Goal: Book appointment/travel/reservation

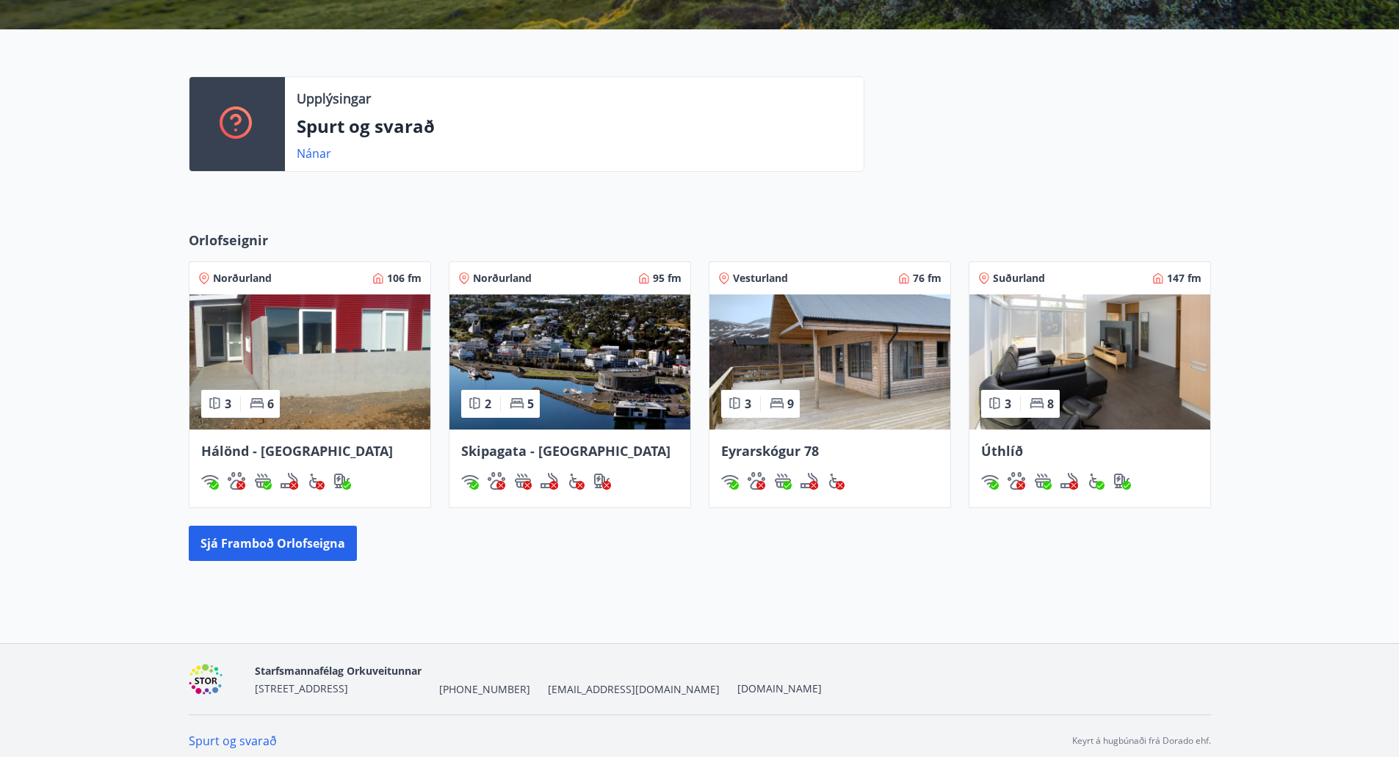
scroll to position [347, 0]
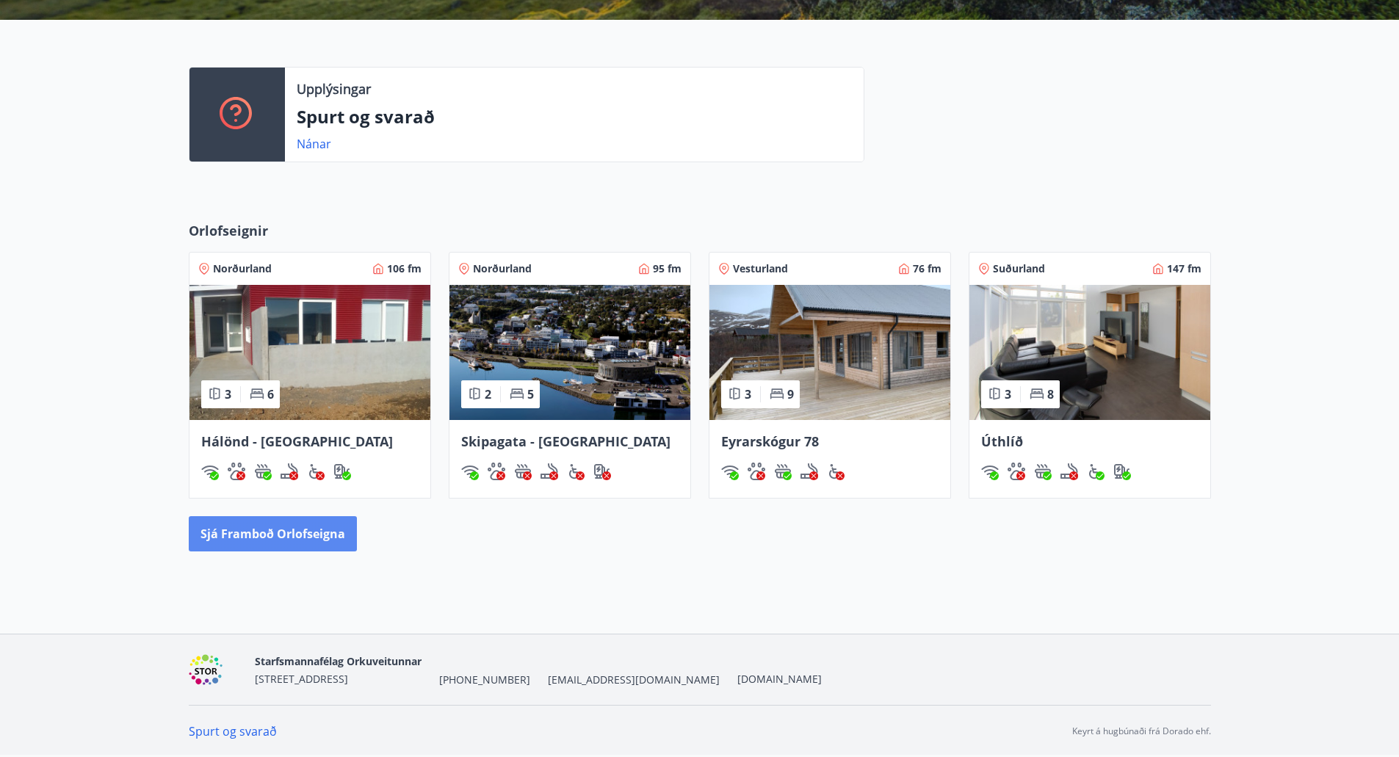
click at [214, 537] on button "Sjá framboð orlofseigna" at bounding box center [273, 533] width 168 height 35
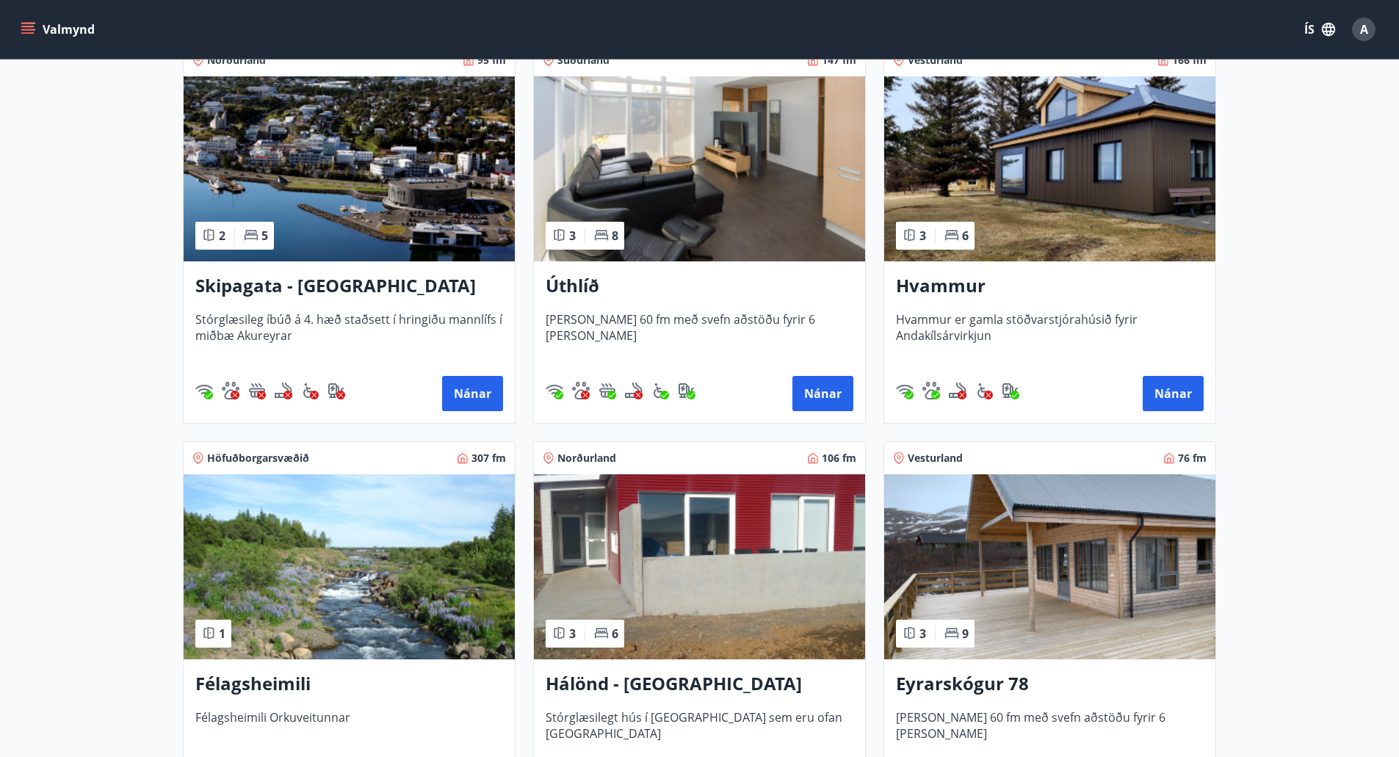
scroll to position [367, 0]
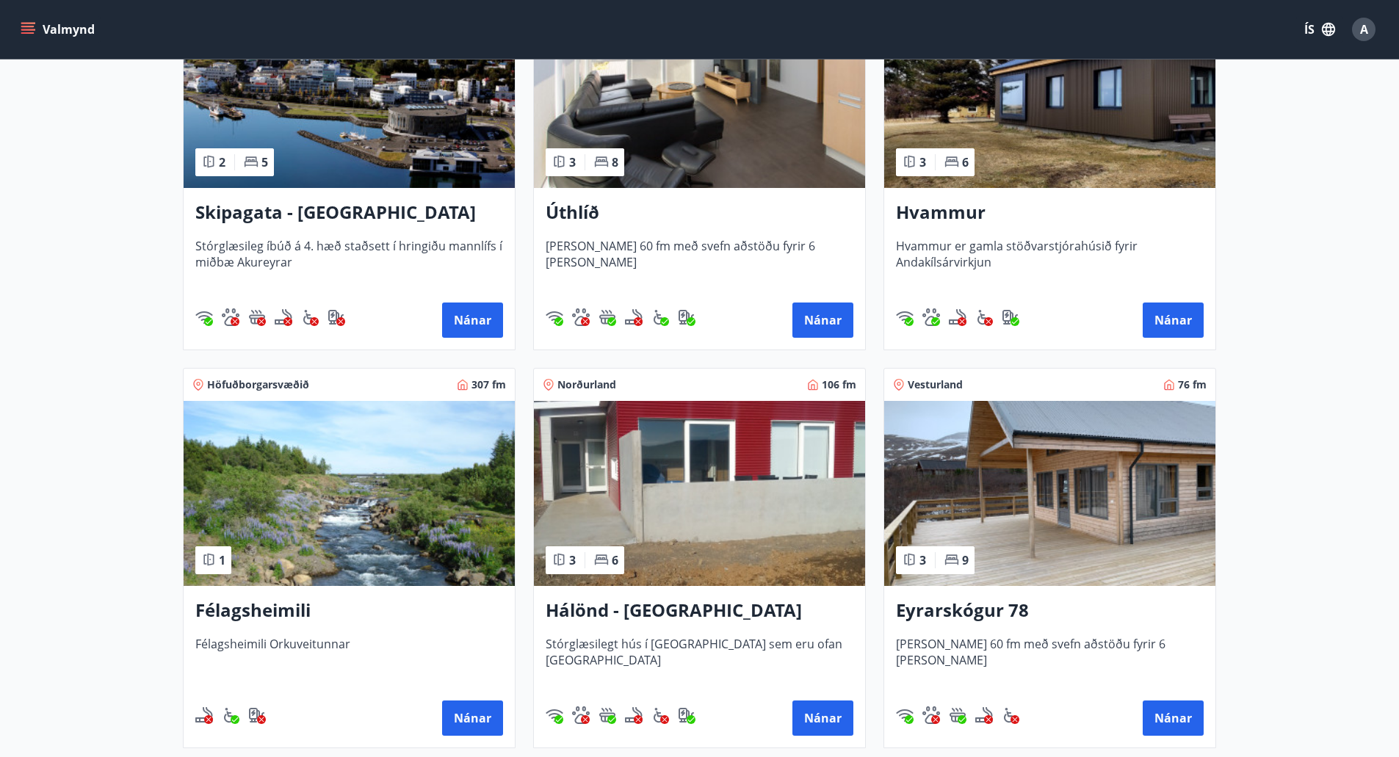
click at [654, 604] on h3 "Hálönd - [GEOGRAPHIC_DATA]" at bounding box center [699, 611] width 308 height 26
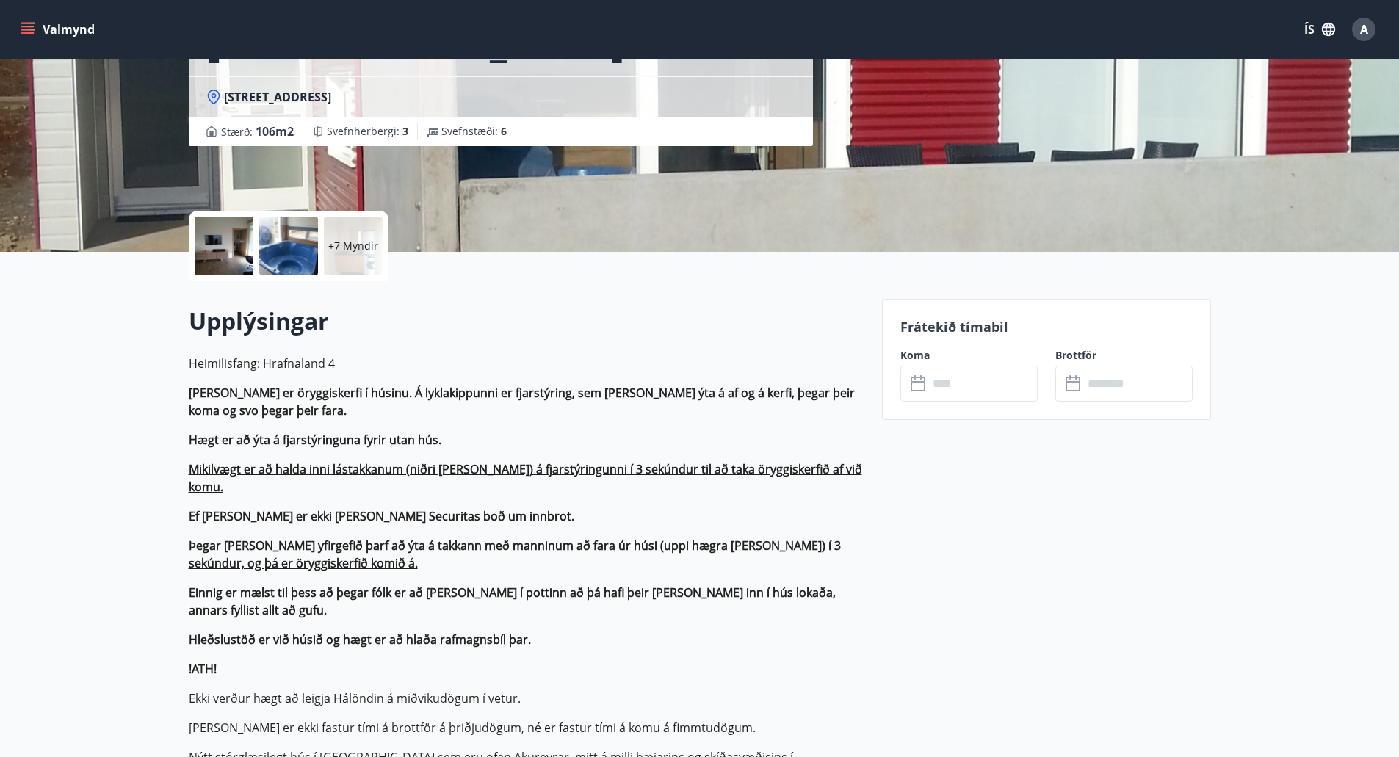
scroll to position [220, 0]
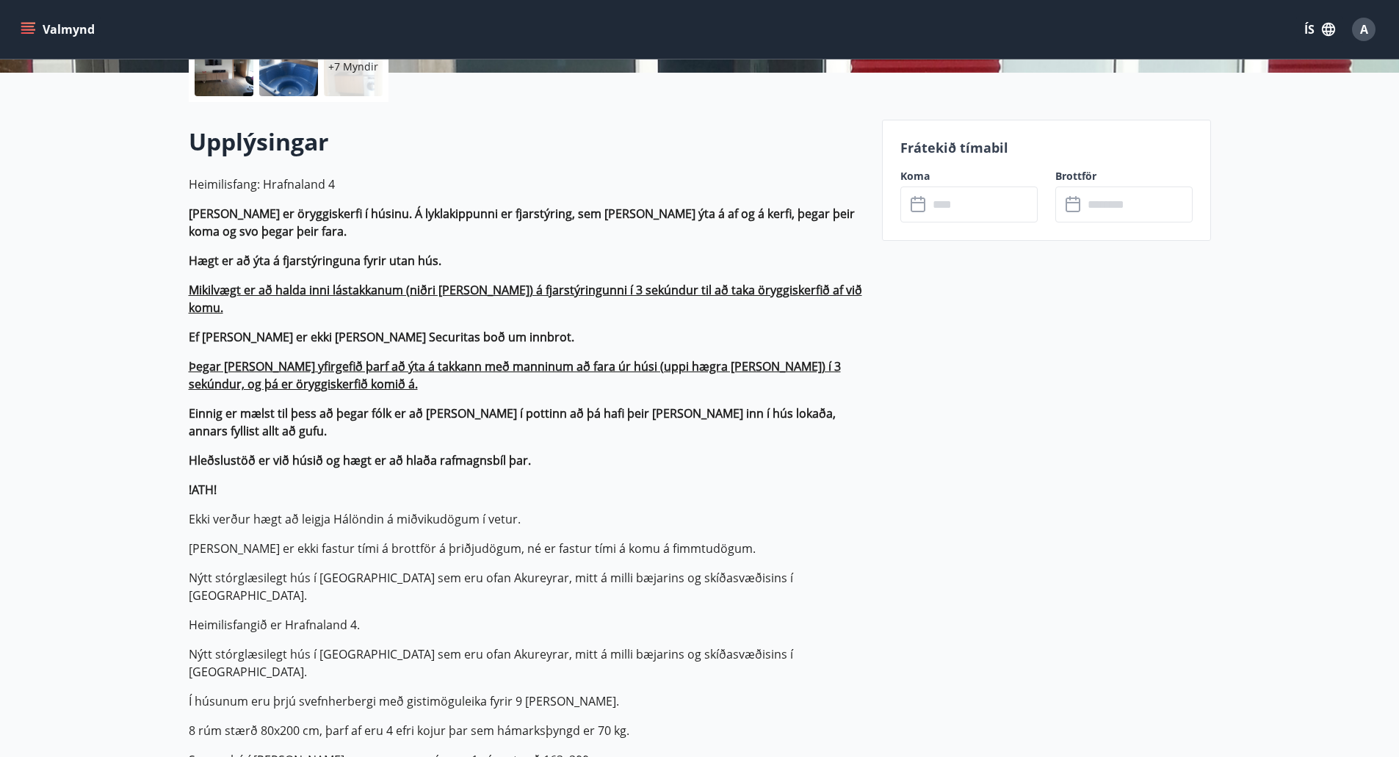
scroll to position [0, 0]
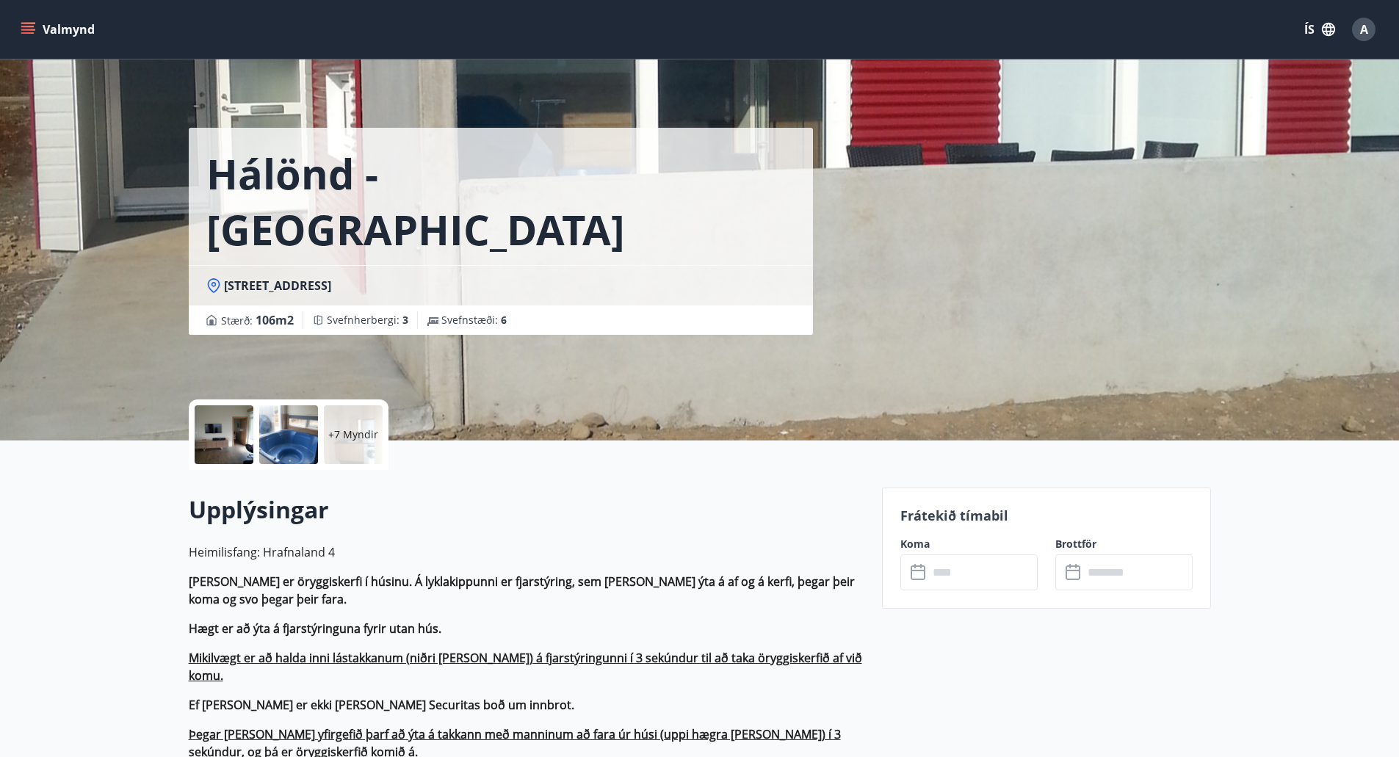
click at [951, 565] on input "text" at bounding box center [982, 572] width 109 height 36
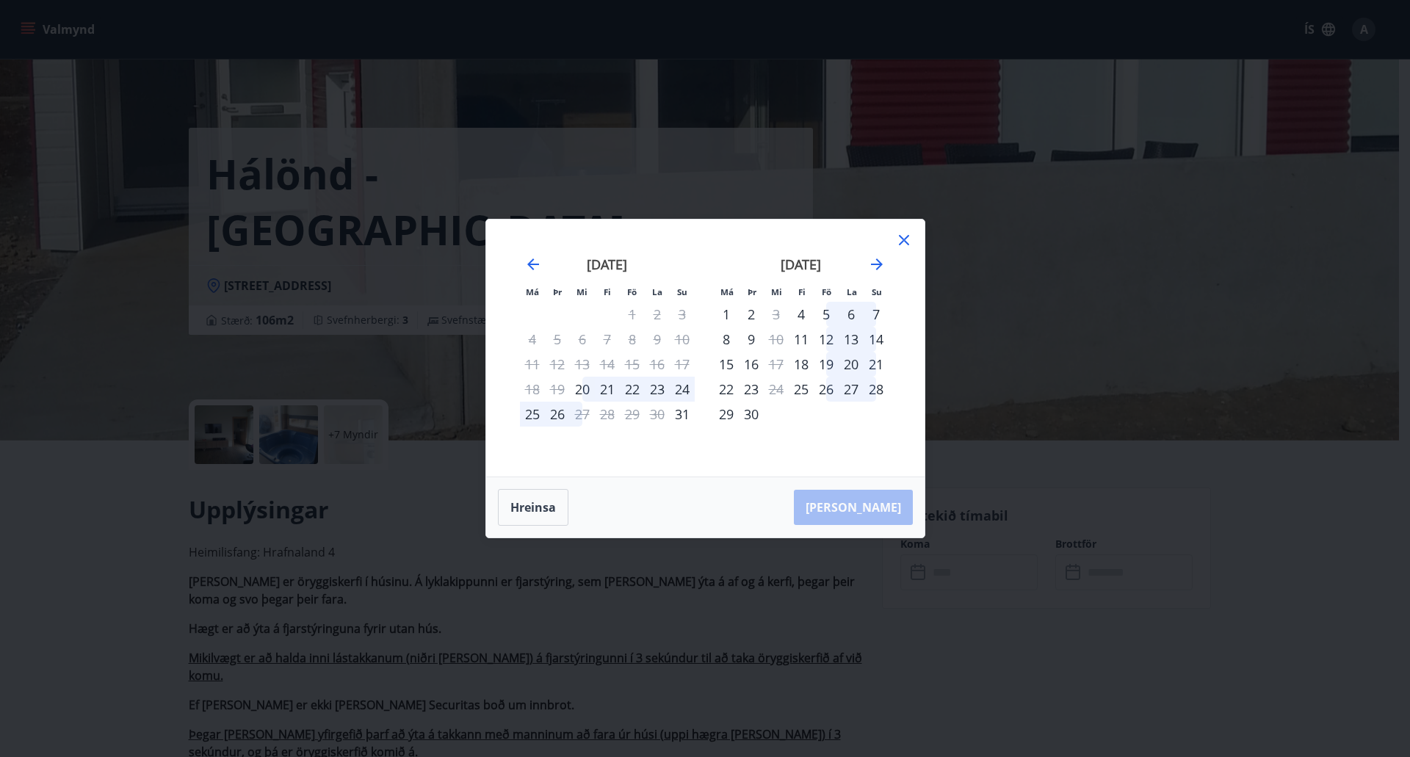
click at [421, 611] on div "Má Þr Mi Fi Fö La Su Má Þr Mi Fi Fö La Su [DATE] 1 2 3 4 5 6 7 8 9 10 11 12 13 …" at bounding box center [705, 378] width 1410 height 757
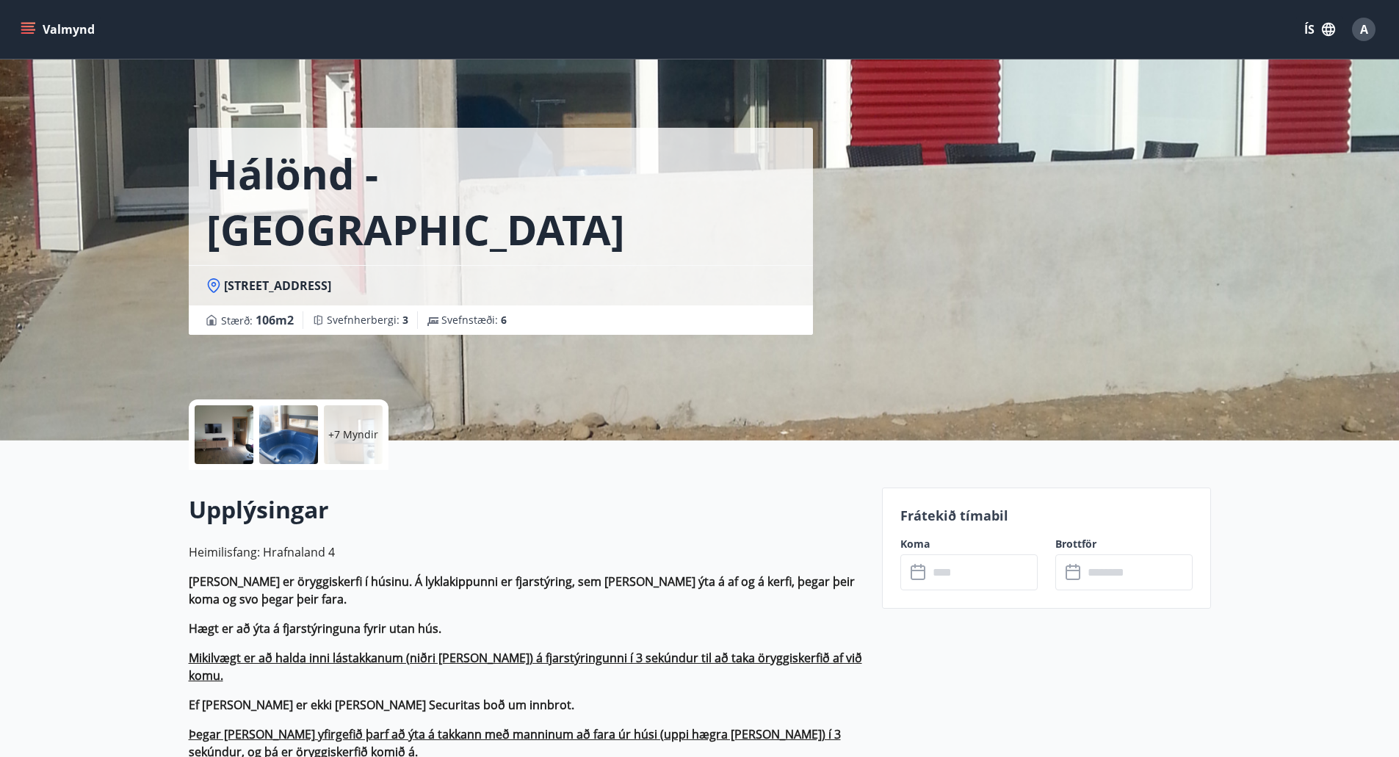
click at [604, 511] on h2 "Upplýsingar" at bounding box center [526, 509] width 675 height 32
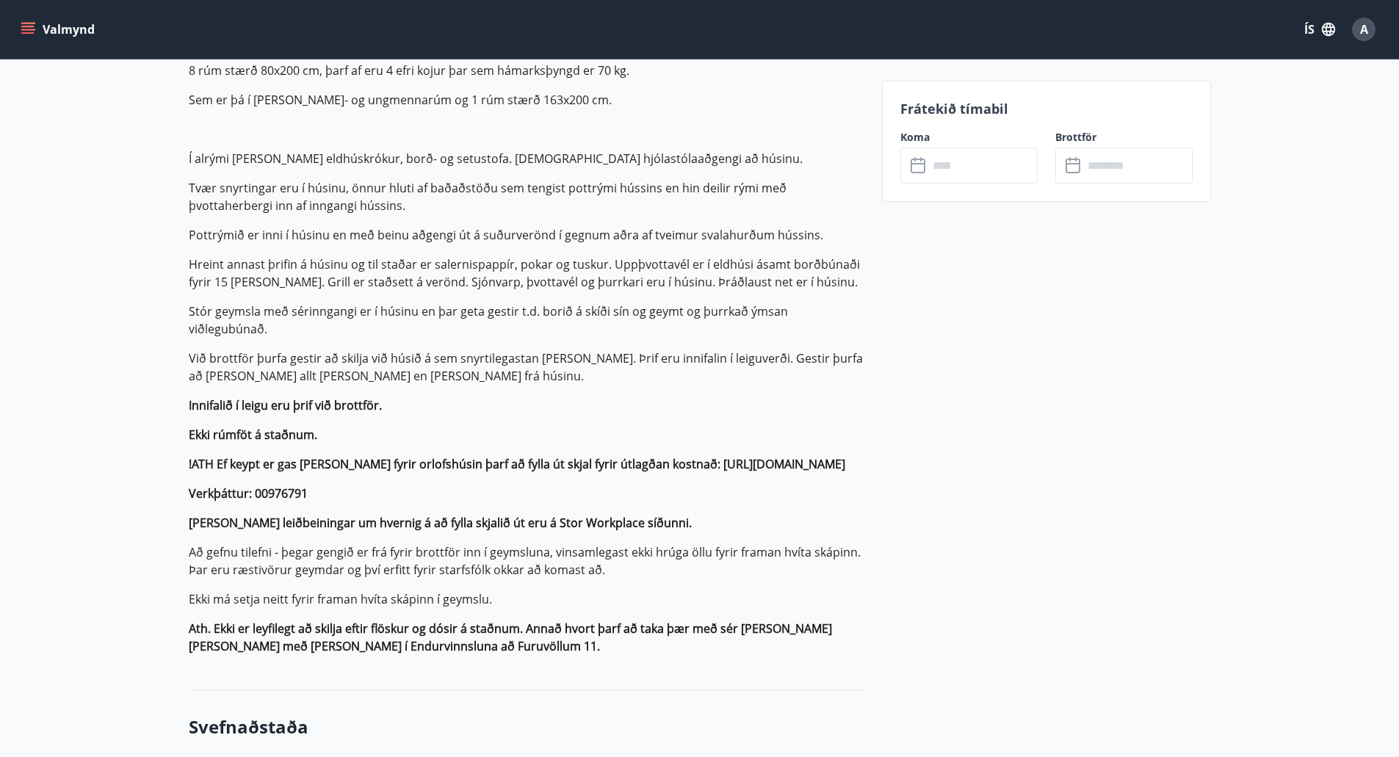
scroll to position [954, 0]
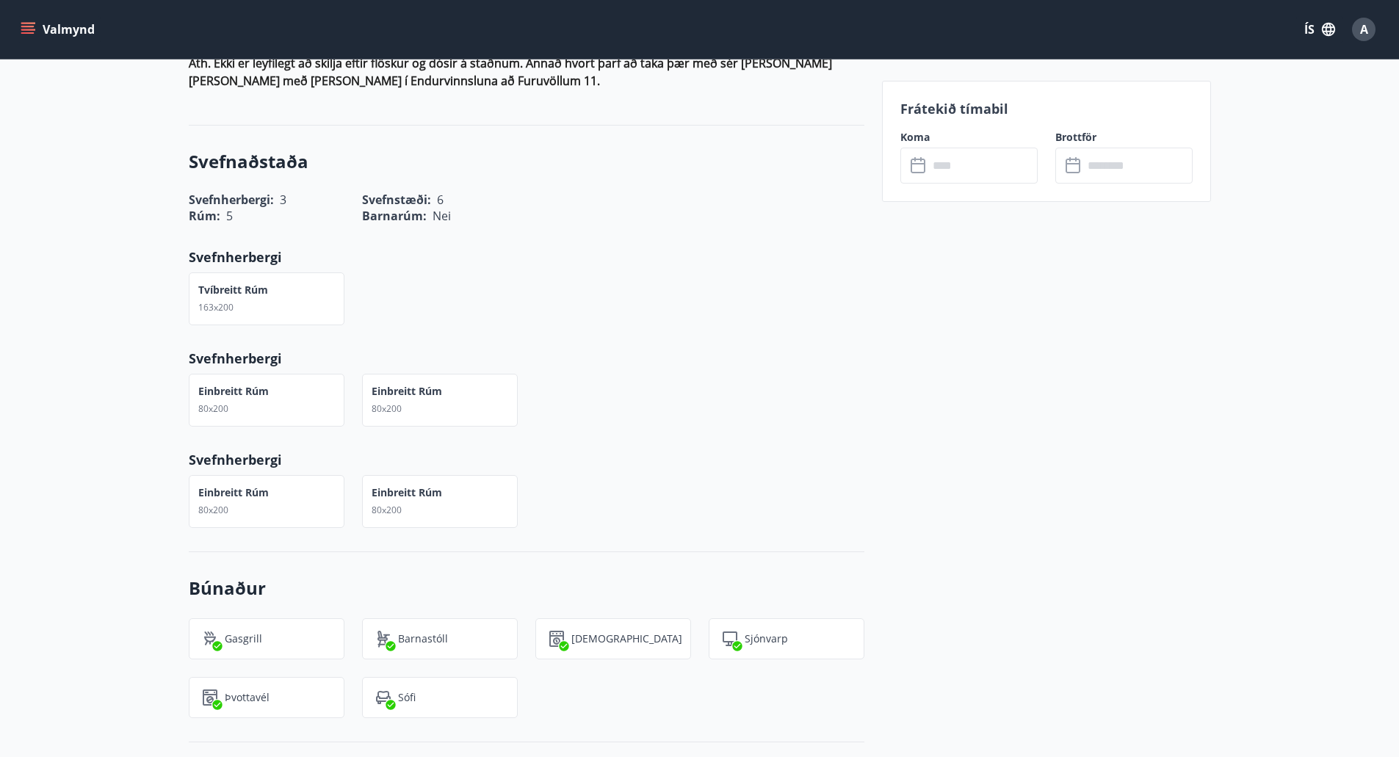
scroll to position [1615, 0]
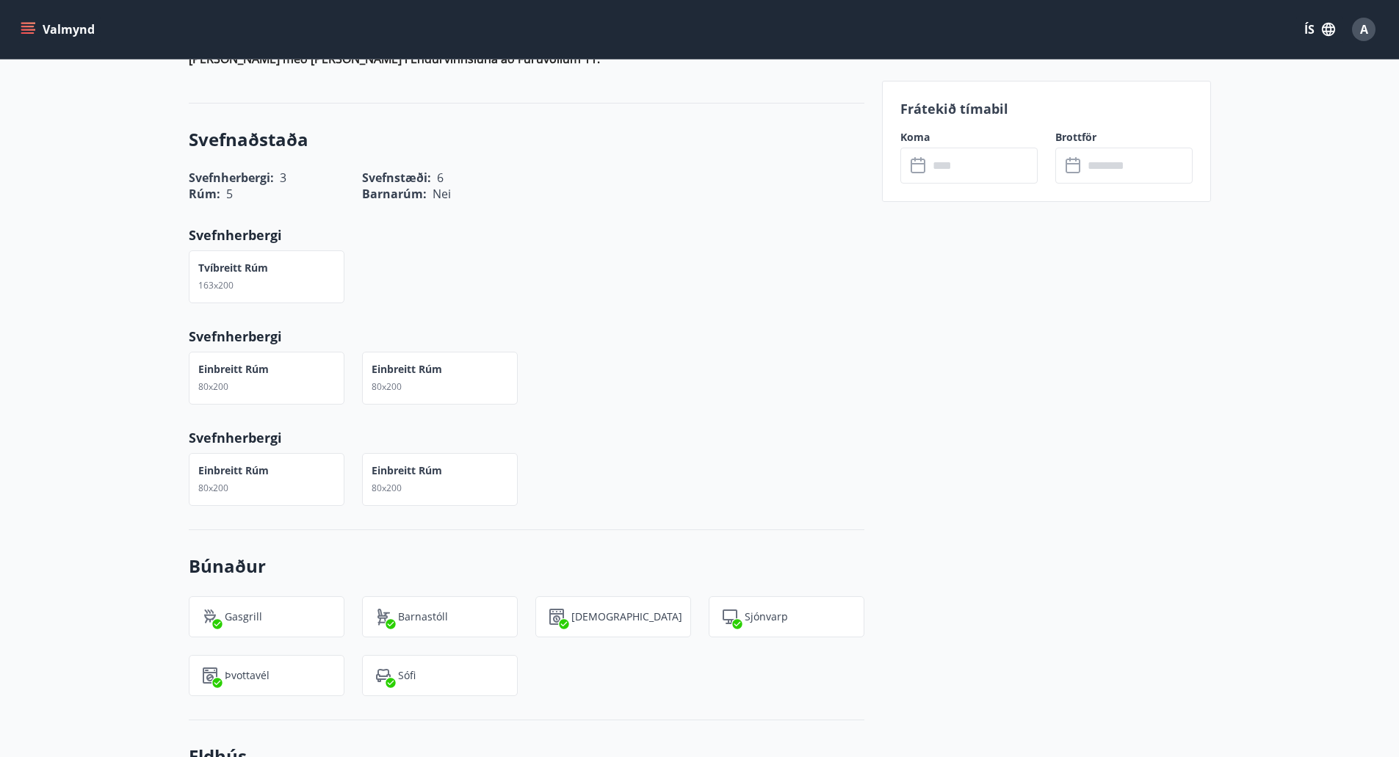
click at [818, 357] on div "Svefnaðstaða Svefnherbergi : 3 Svefnstæði : 6 Rúm : 5 Barnarúm : Nei Svefnherbe…" at bounding box center [526, 317] width 675 height 427
click at [992, 377] on div "Frátekið tímabil Koma ​ ​ Brottför ​ ​" at bounding box center [1046, 454] width 329 height 3164
click at [755, 435] on div "Einbreitt rúm 80x200 Einbreitt rúm 80x200" at bounding box center [517, 470] width 693 height 70
click at [1014, 412] on div "Frátekið tímabil Koma ​ ​ Brottför ​ ​" at bounding box center [1046, 454] width 329 height 3164
click at [747, 428] on p "Svefnherbergi" at bounding box center [526, 437] width 675 height 19
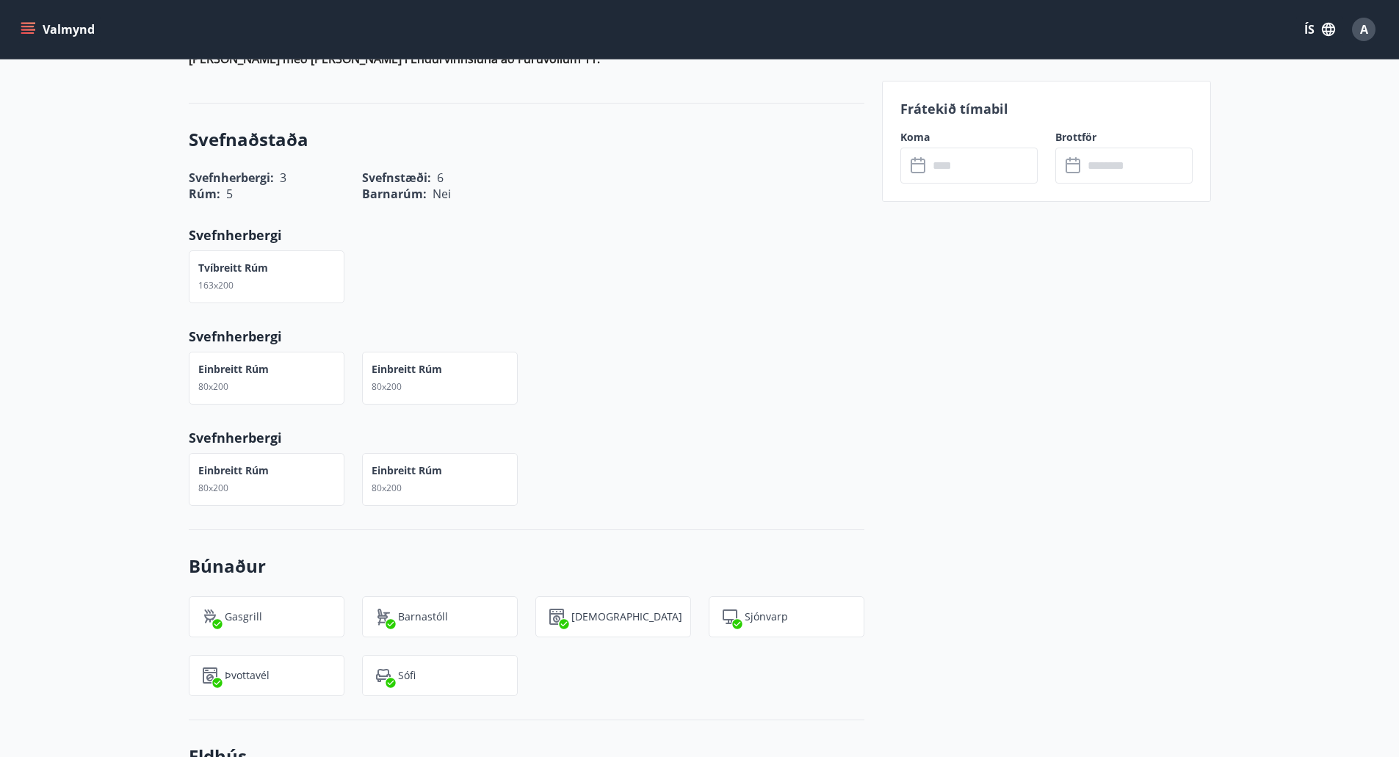
click at [692, 364] on div "Svefnaðstaða Svefnherbergi : 3 Svefnstæði : 6 Rúm : 5 Barnarúm : Nei Svefnherbe…" at bounding box center [526, 317] width 675 height 427
click at [768, 351] on div "Einbreitt rúm 80x200 Einbreitt rúm 80x200" at bounding box center [517, 369] width 693 height 70
click at [944, 153] on input "text" at bounding box center [982, 166] width 109 height 36
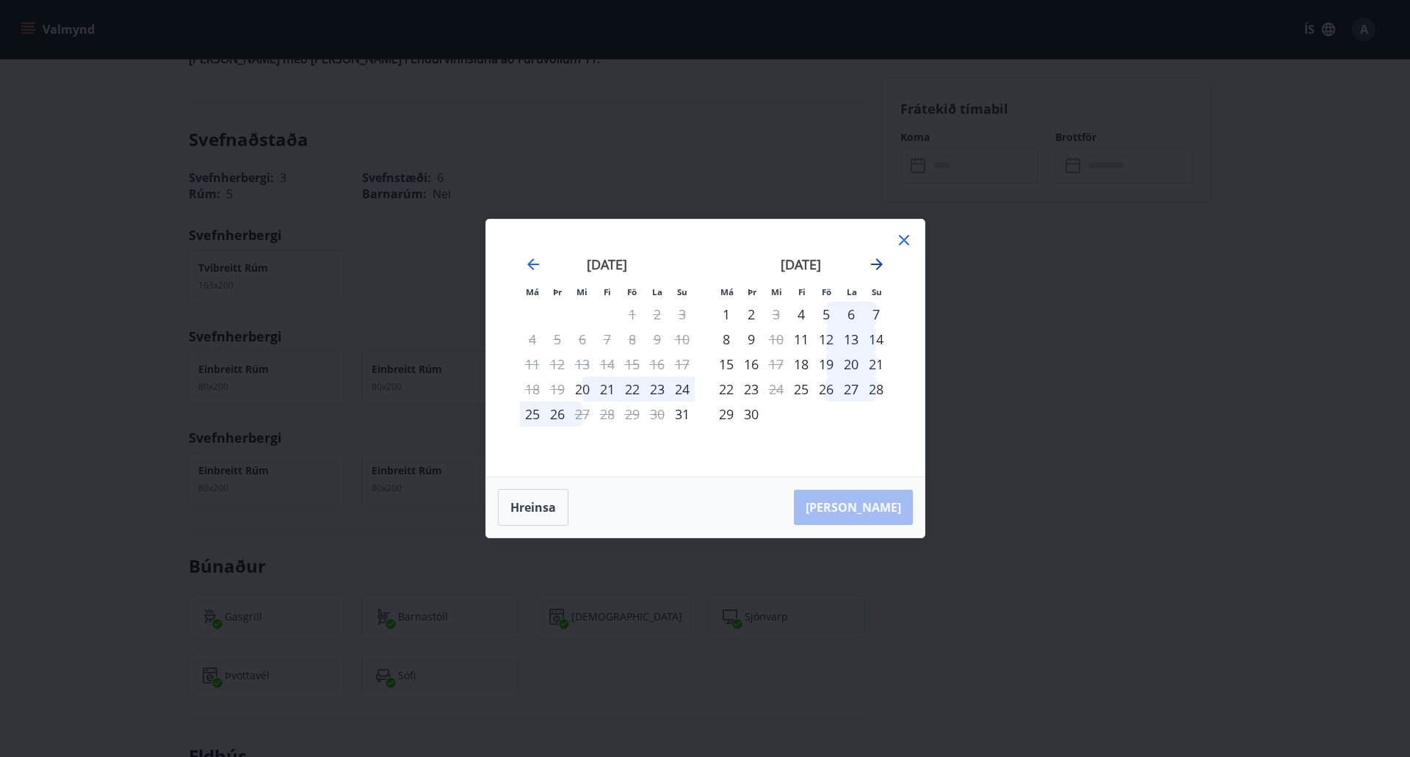
click at [877, 263] on icon "Move forward to switch to the next month." at bounding box center [877, 264] width 18 height 18
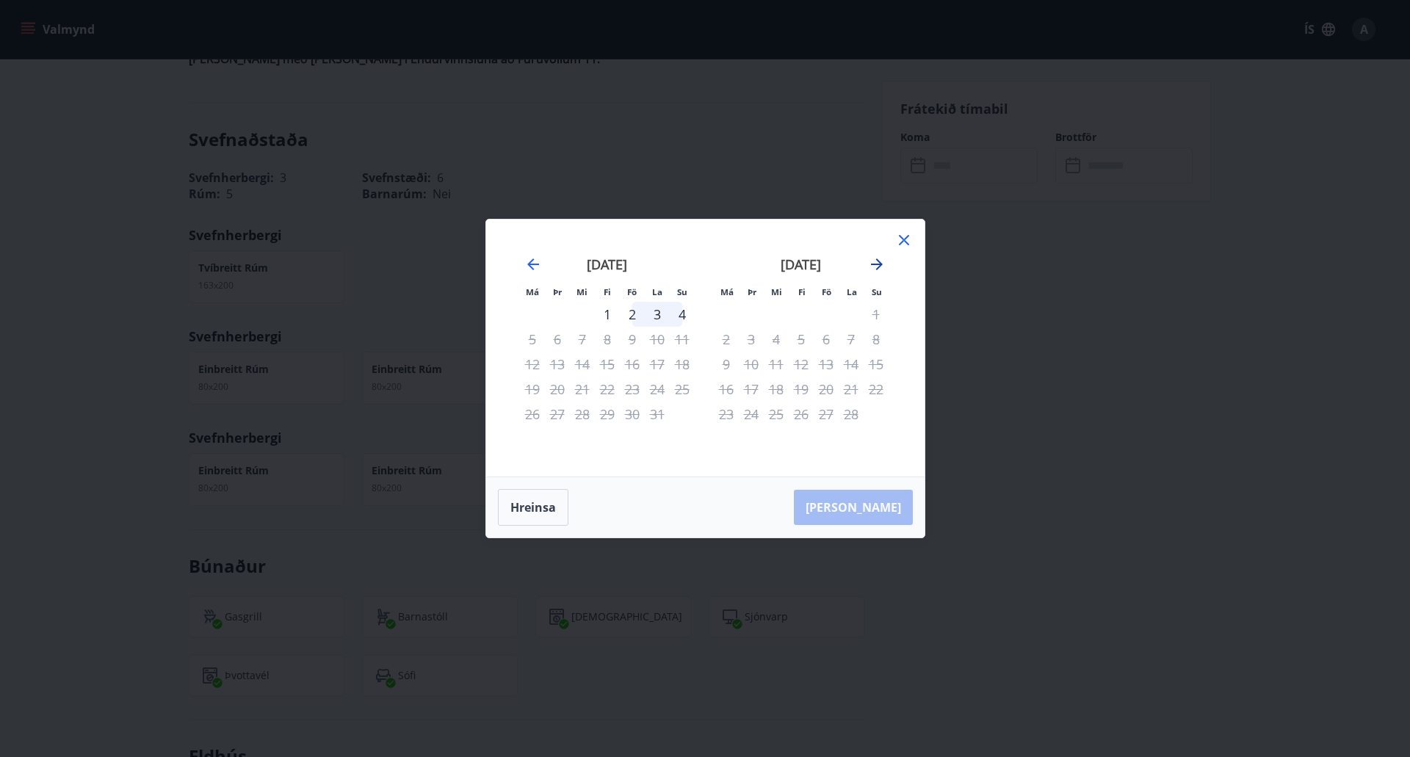
click at [877, 263] on icon "Move forward to switch to the next month." at bounding box center [877, 264] width 18 height 18
click at [534, 267] on icon "Move backward to switch to the previous month." at bounding box center [533, 264] width 18 height 18
click at [877, 261] on icon "Move forward to switch to the next month." at bounding box center [877, 264] width 12 height 12
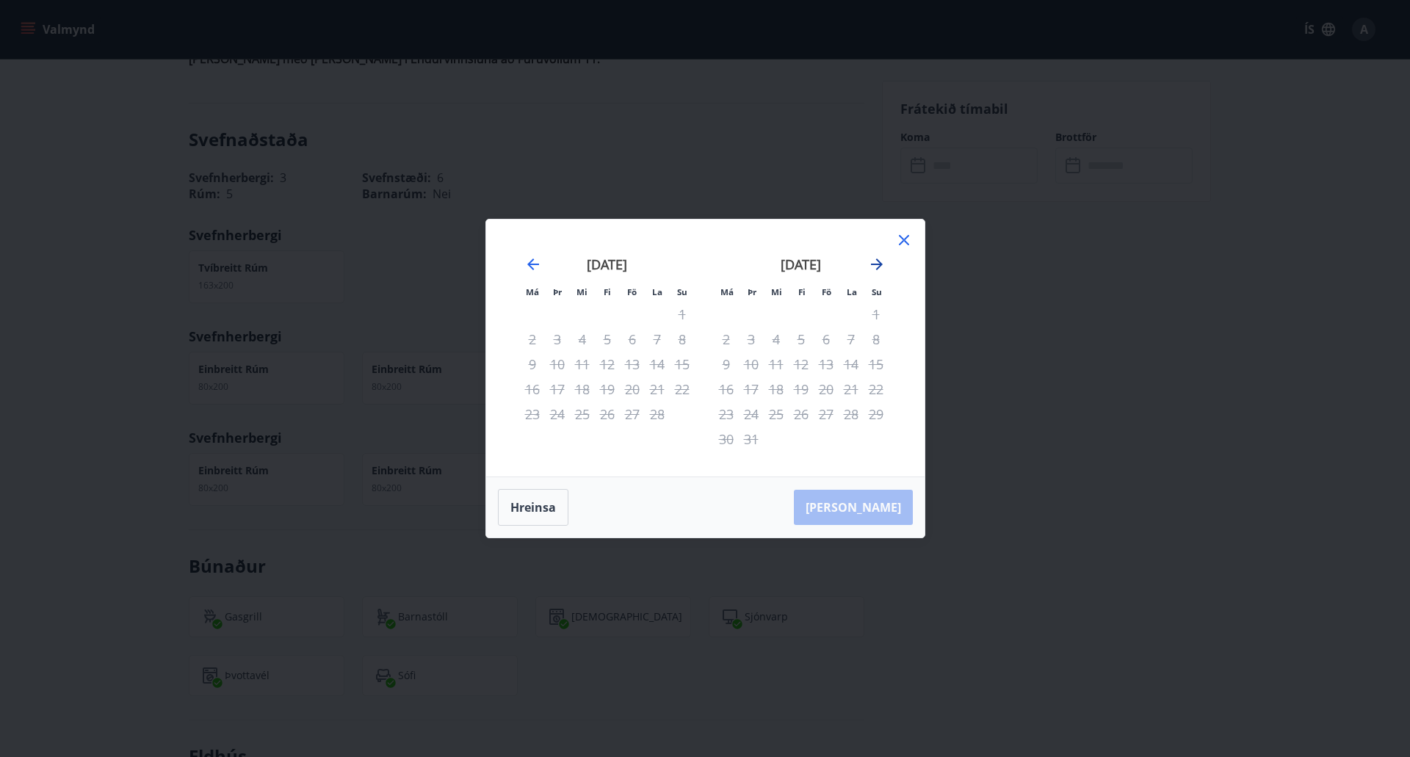
click at [877, 261] on icon "Move forward to switch to the next month." at bounding box center [877, 264] width 12 height 12
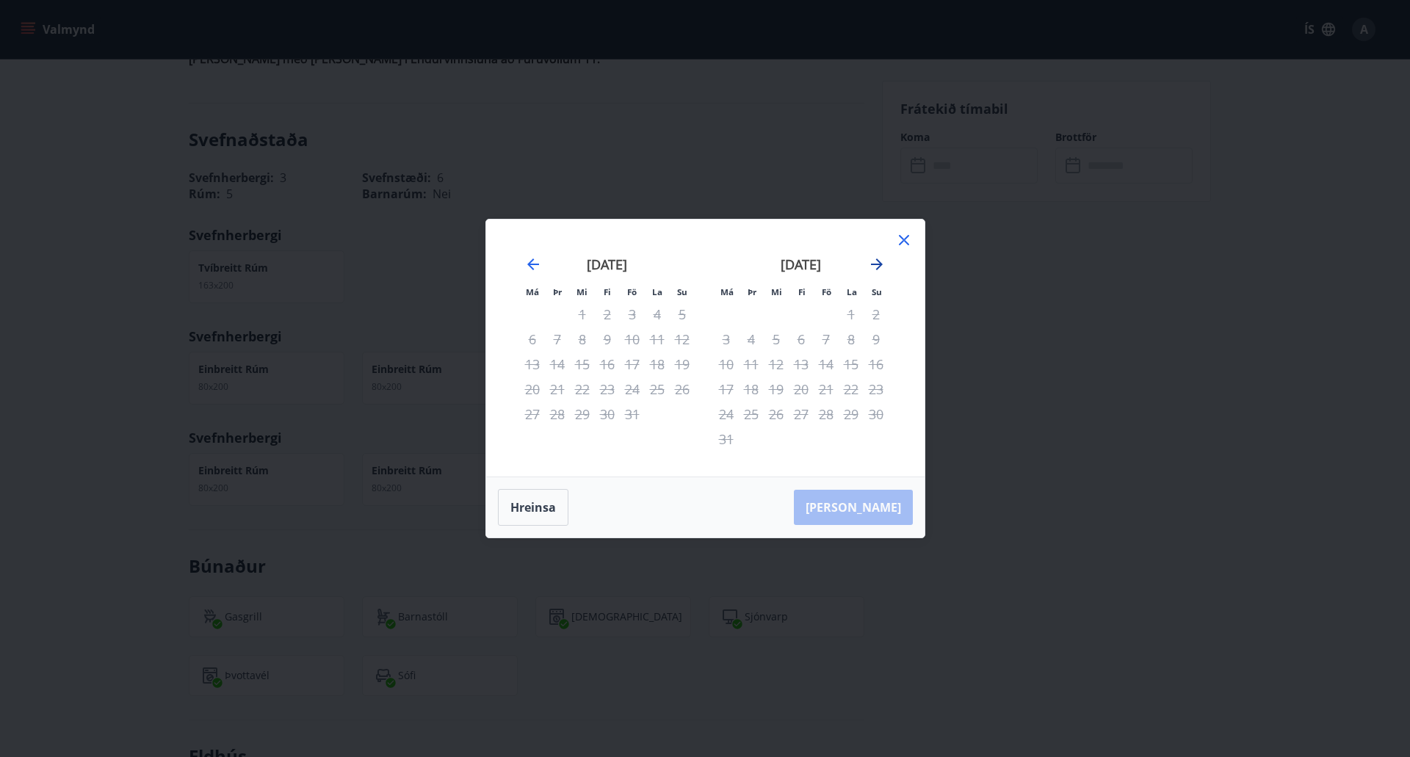
click at [877, 261] on icon "Move forward to switch to the next month." at bounding box center [877, 264] width 12 height 12
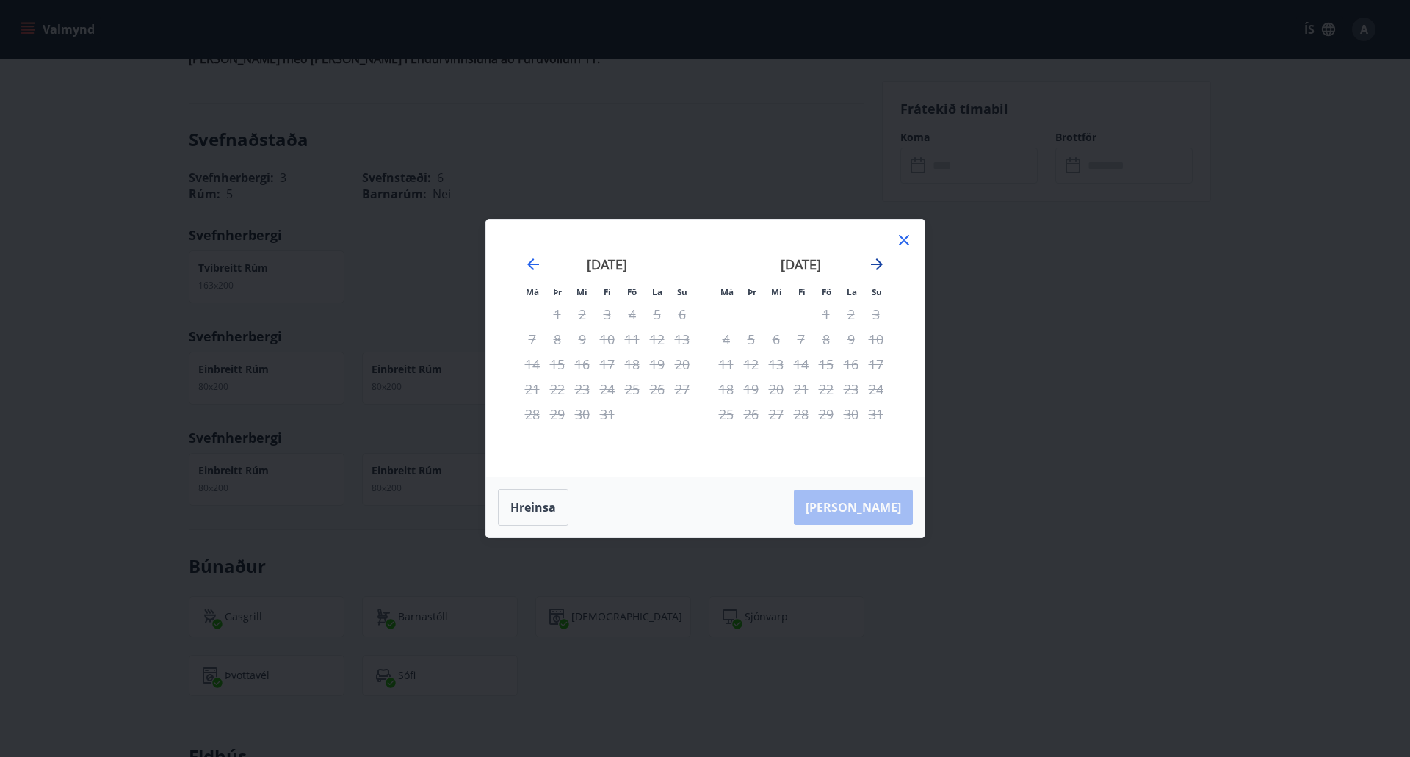
click at [877, 261] on icon "Move forward to switch to the next month." at bounding box center [877, 264] width 12 height 12
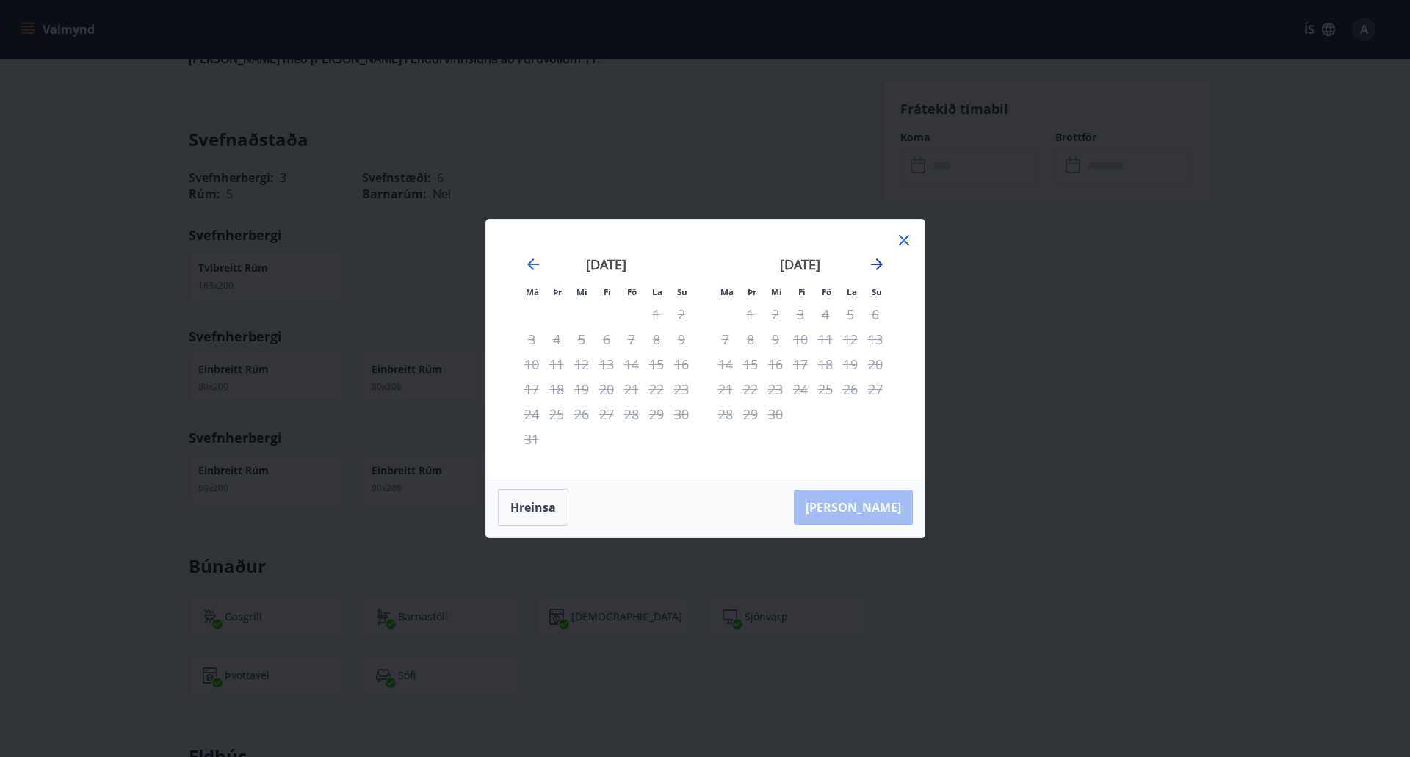
click at [877, 261] on icon "Move forward to switch to the next month." at bounding box center [877, 264] width 12 height 12
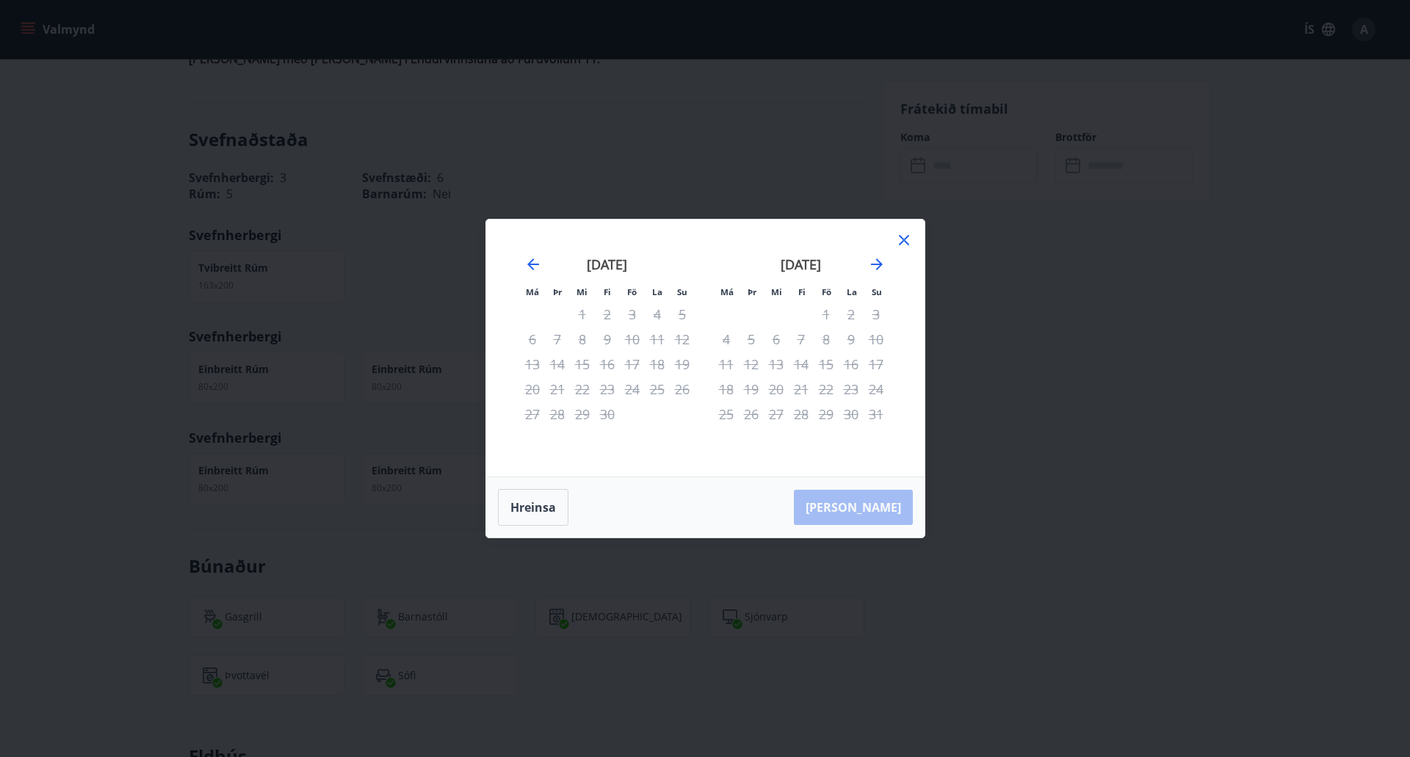
click at [900, 245] on icon at bounding box center [904, 240] width 18 height 18
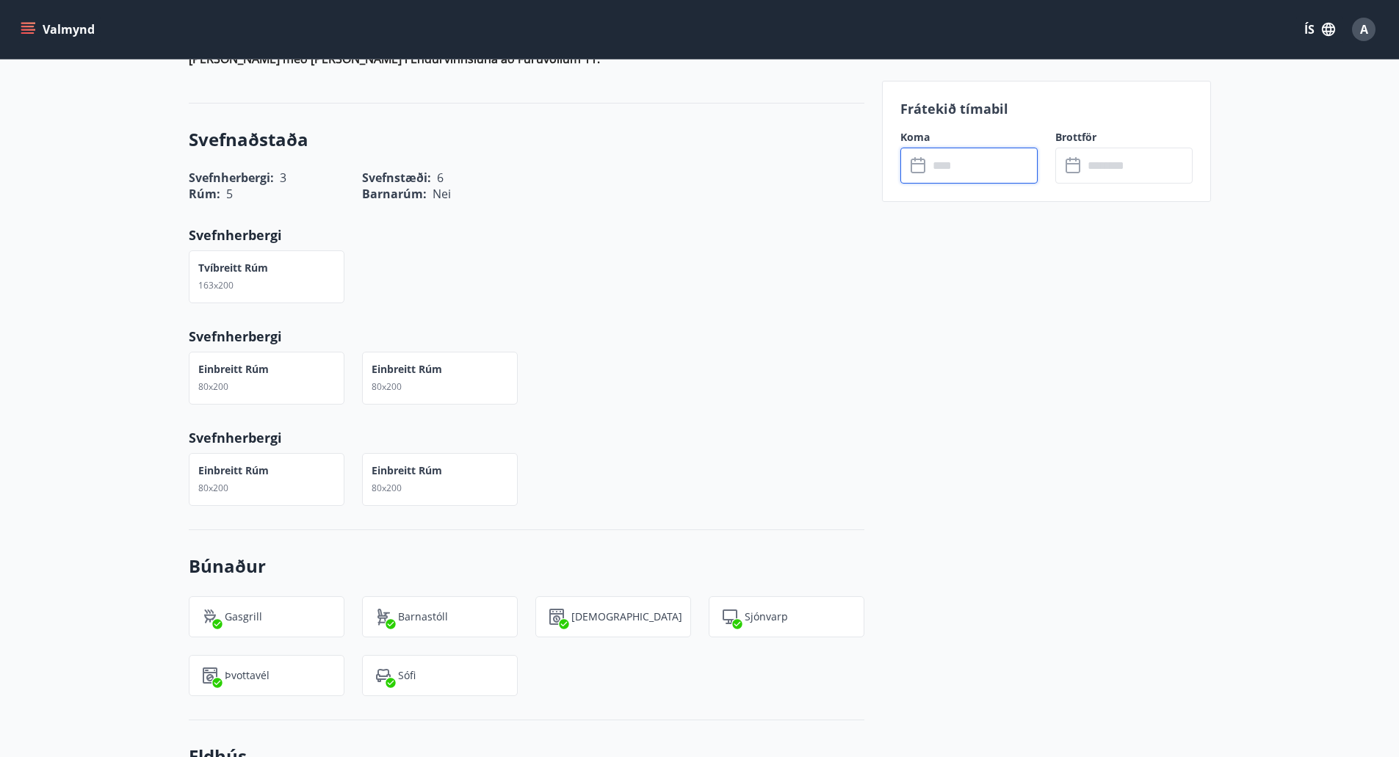
click at [933, 178] on input "text" at bounding box center [982, 166] width 109 height 36
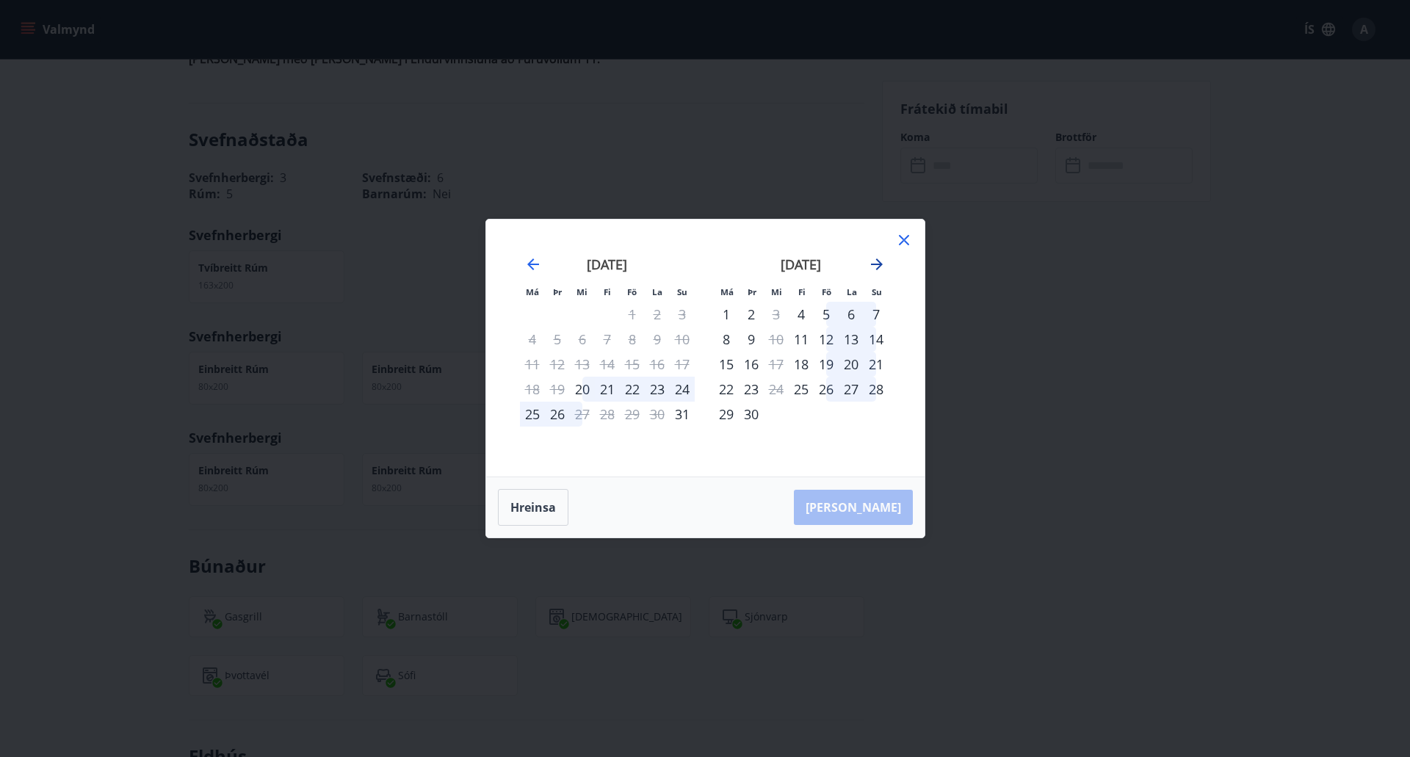
click at [876, 269] on icon "Move forward to switch to the next month." at bounding box center [877, 264] width 12 height 12
click at [530, 264] on icon "Move backward to switch to the previous month." at bounding box center [533, 264] width 12 height 12
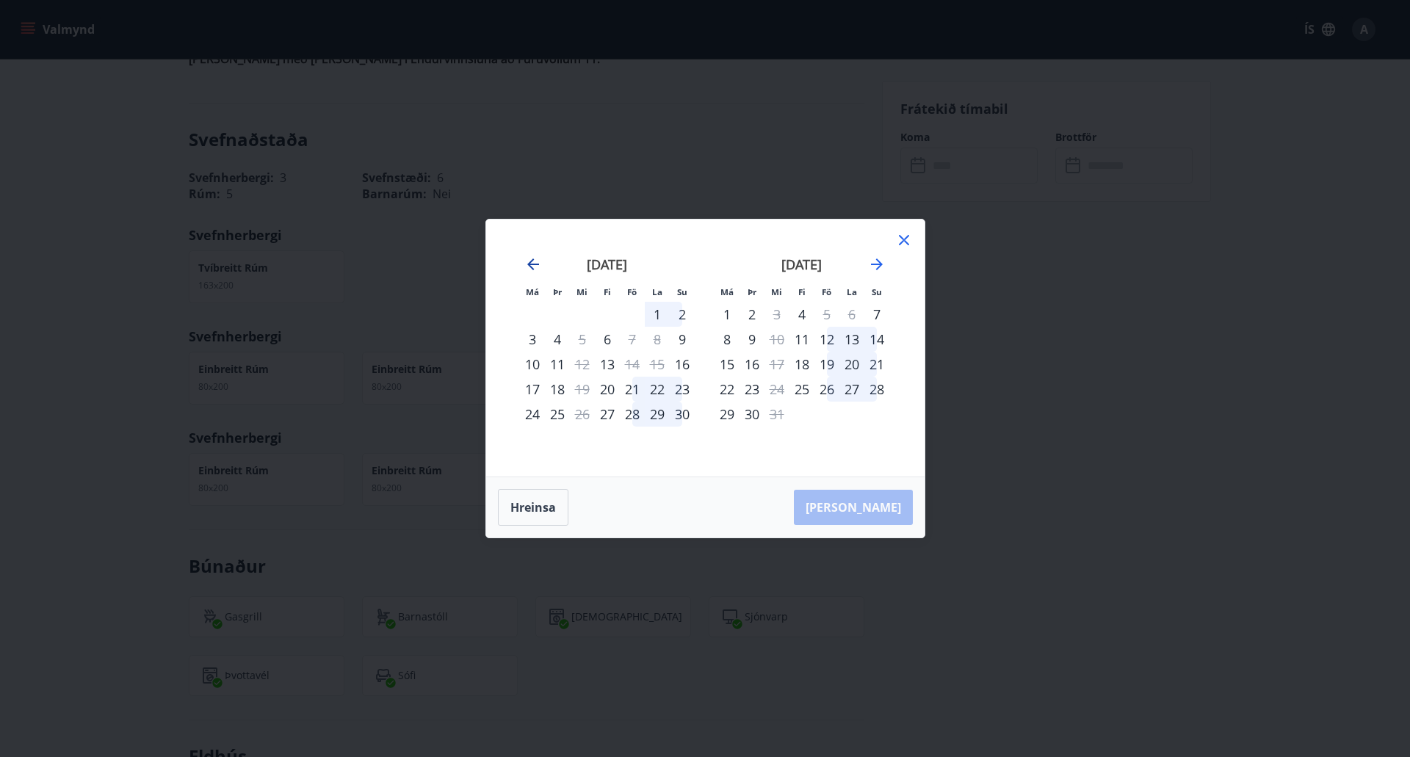
click at [530, 264] on icon "Move backward to switch to the previous month." at bounding box center [533, 264] width 12 height 12
click at [48, 195] on div "Má Þr Mi Fi Fö La Su Má Þr Mi Fi Fö La Su [DATE] 1 2 3 4 5 6 7 8 9 10 11 12 13 …" at bounding box center [705, 378] width 1410 height 757
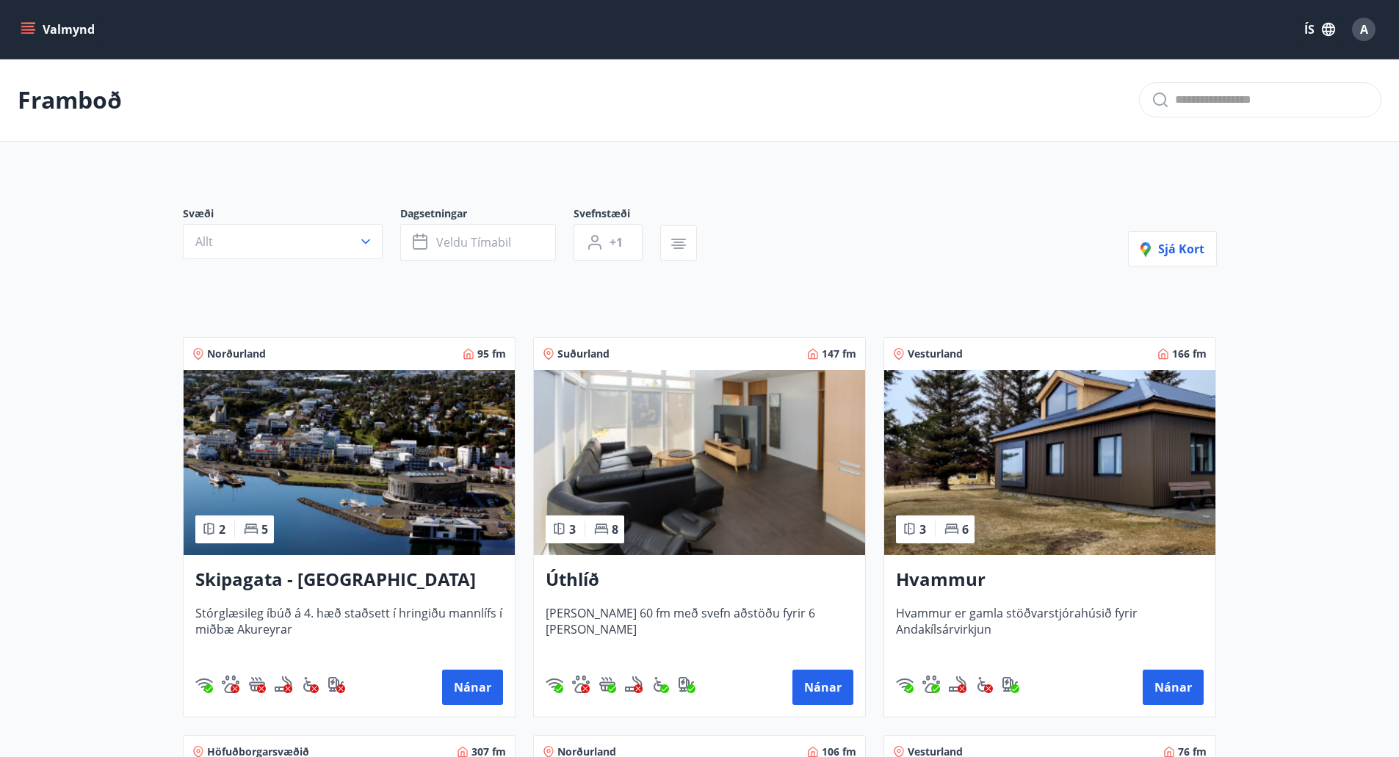
click at [25, 27] on icon "menu" at bounding box center [27, 26] width 13 height 1
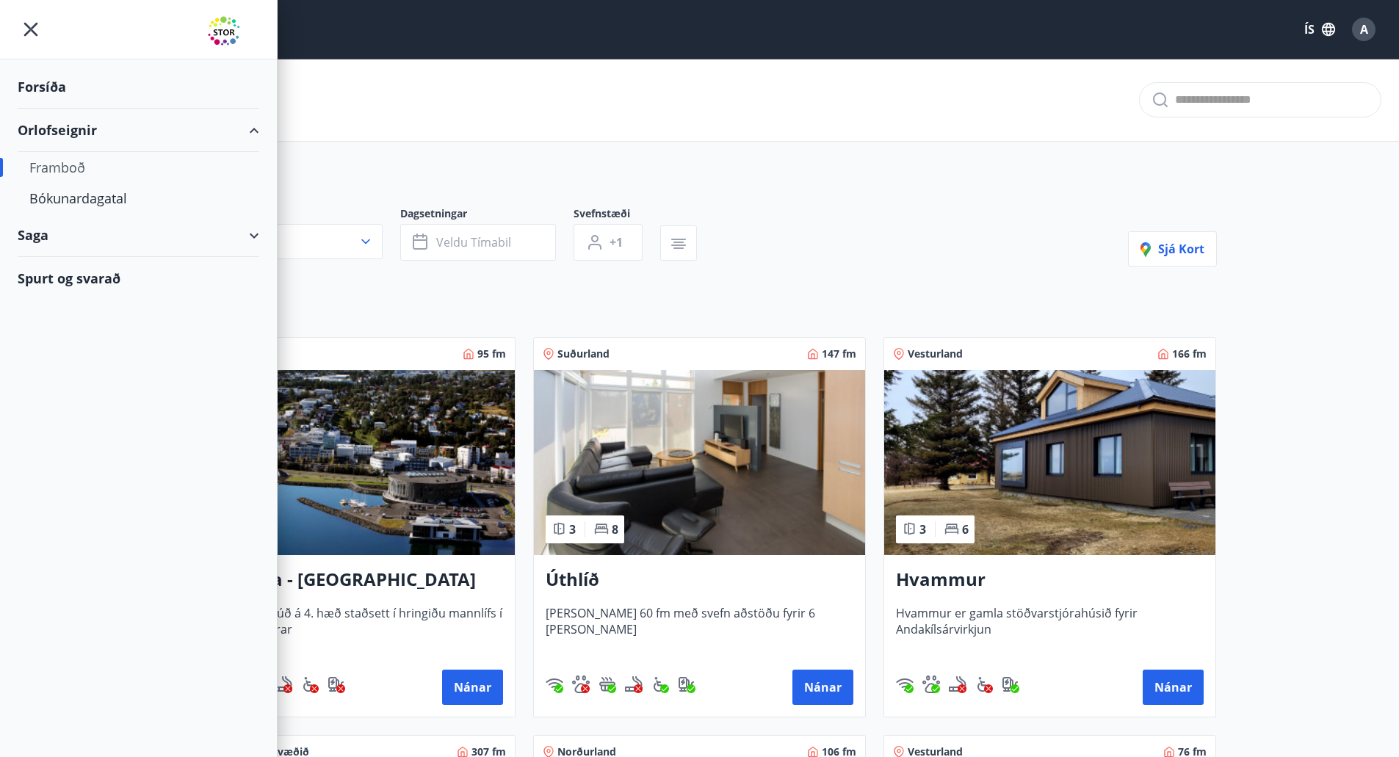
click at [57, 164] on div "Framboð" at bounding box center [138, 167] width 218 height 31
click at [57, 274] on div "Spurt og svarað" at bounding box center [139, 278] width 242 height 43
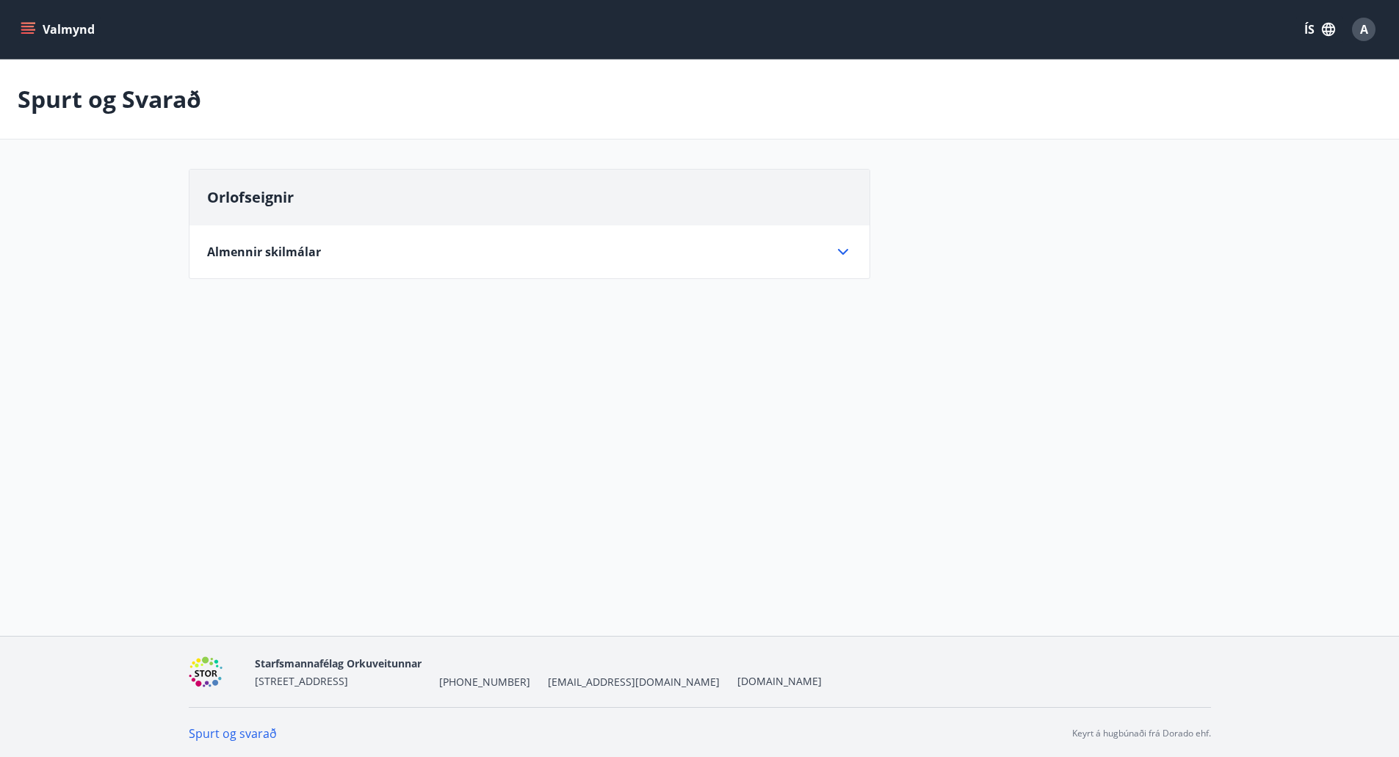
click at [271, 253] on span "Almennir skilmálar" at bounding box center [264, 252] width 114 height 16
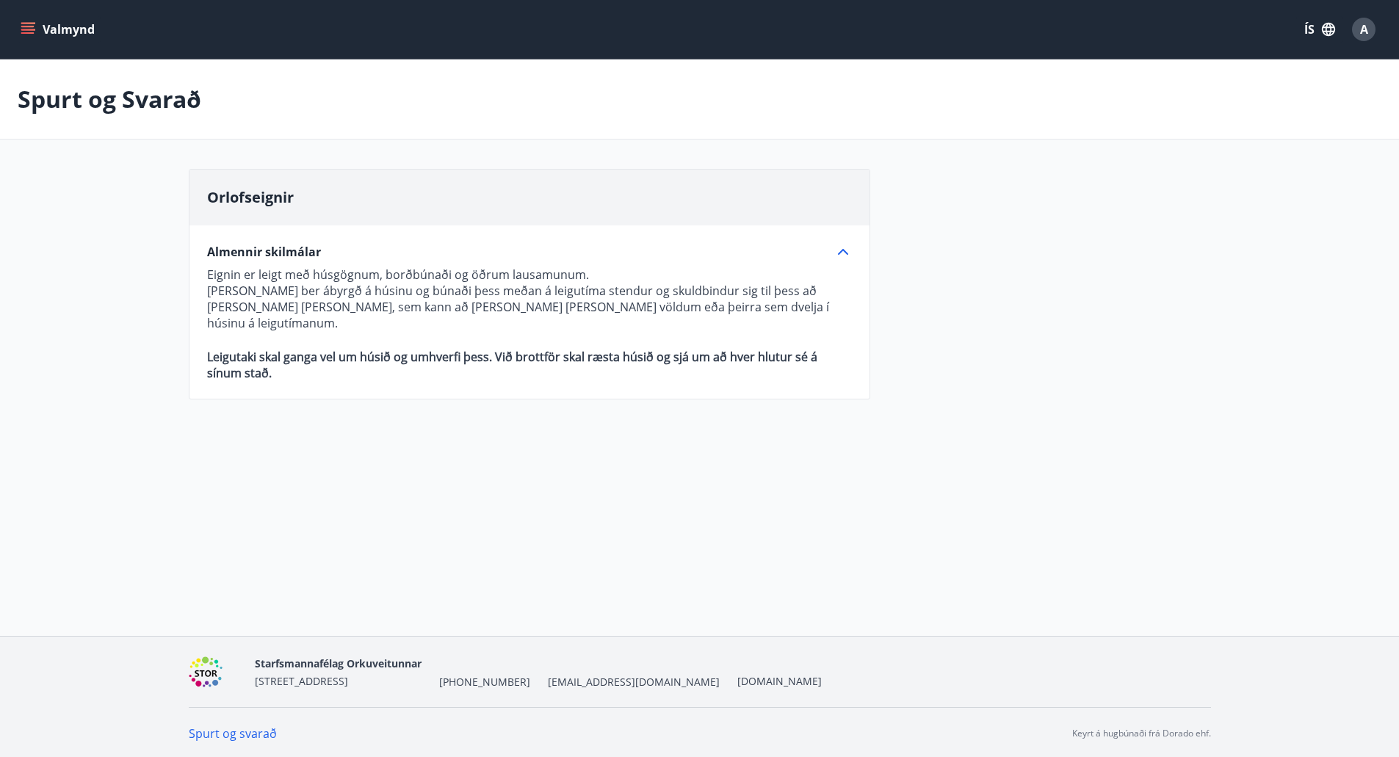
click at [162, 396] on main "Spurt og Svarað Orlofseignir Almennir skilmálar Eignin er leigt með húsgögnum, …" at bounding box center [699, 238] width 1399 height 358
click at [25, 26] on icon "menu" at bounding box center [27, 26] width 13 height 1
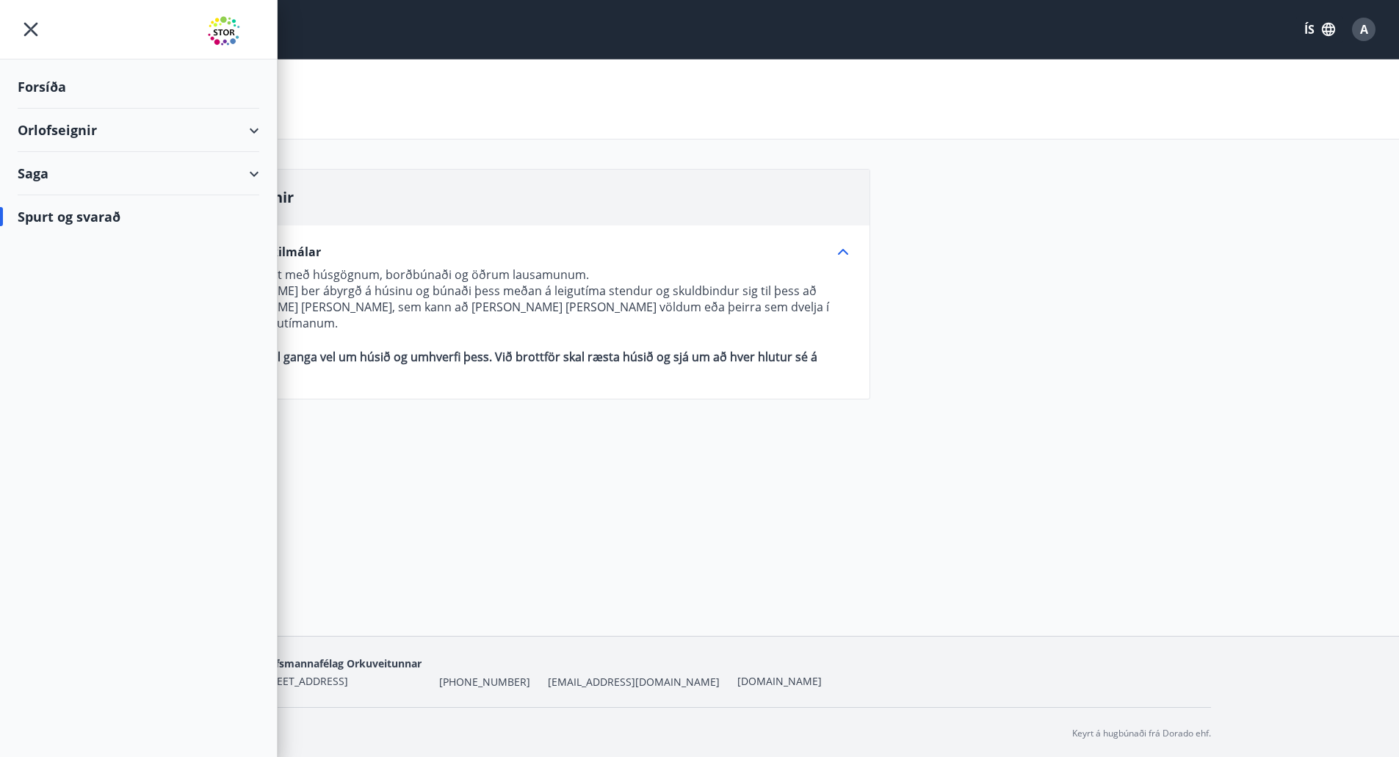
click at [33, 82] on div "Forsíða" at bounding box center [139, 86] width 242 height 43
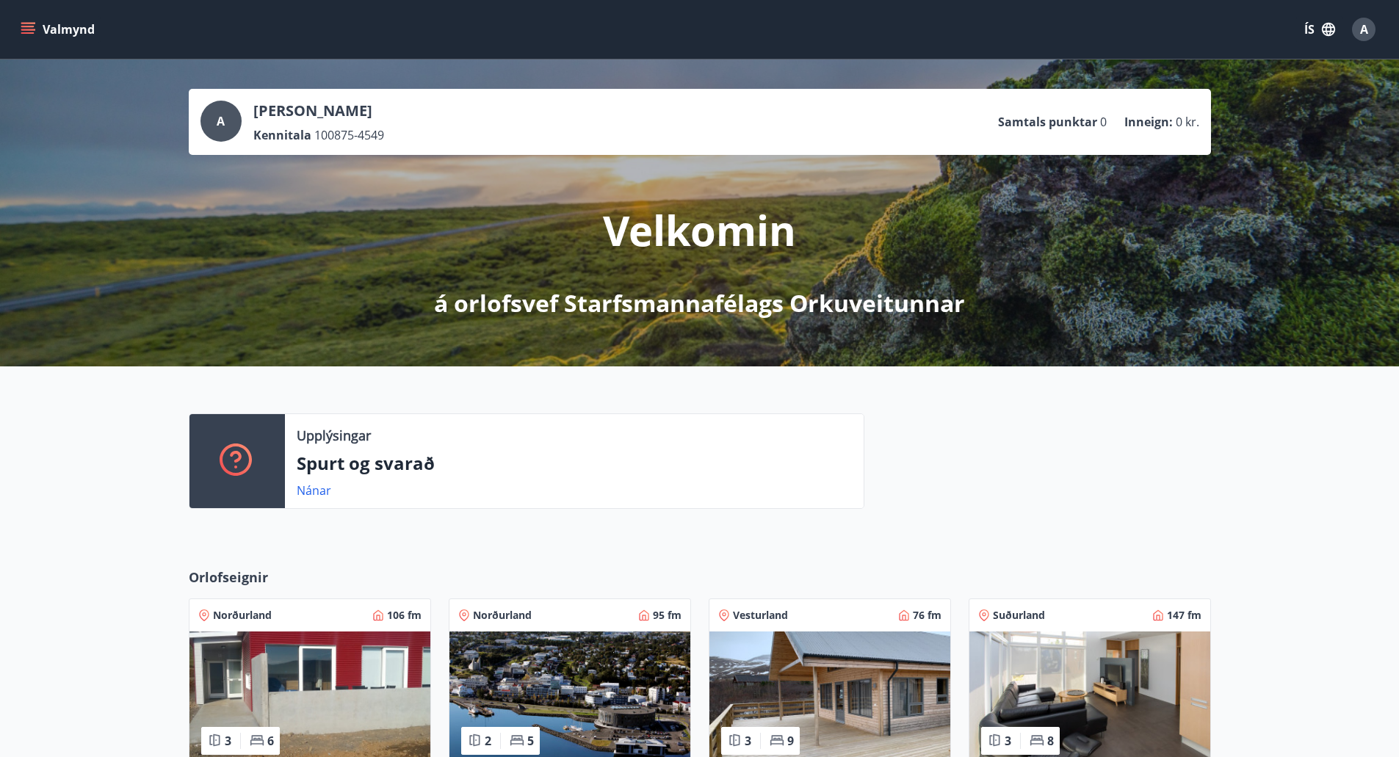
click at [99, 456] on div "Upplýsingar Spurt og svarað Nánar" at bounding box center [699, 455] width 1399 height 178
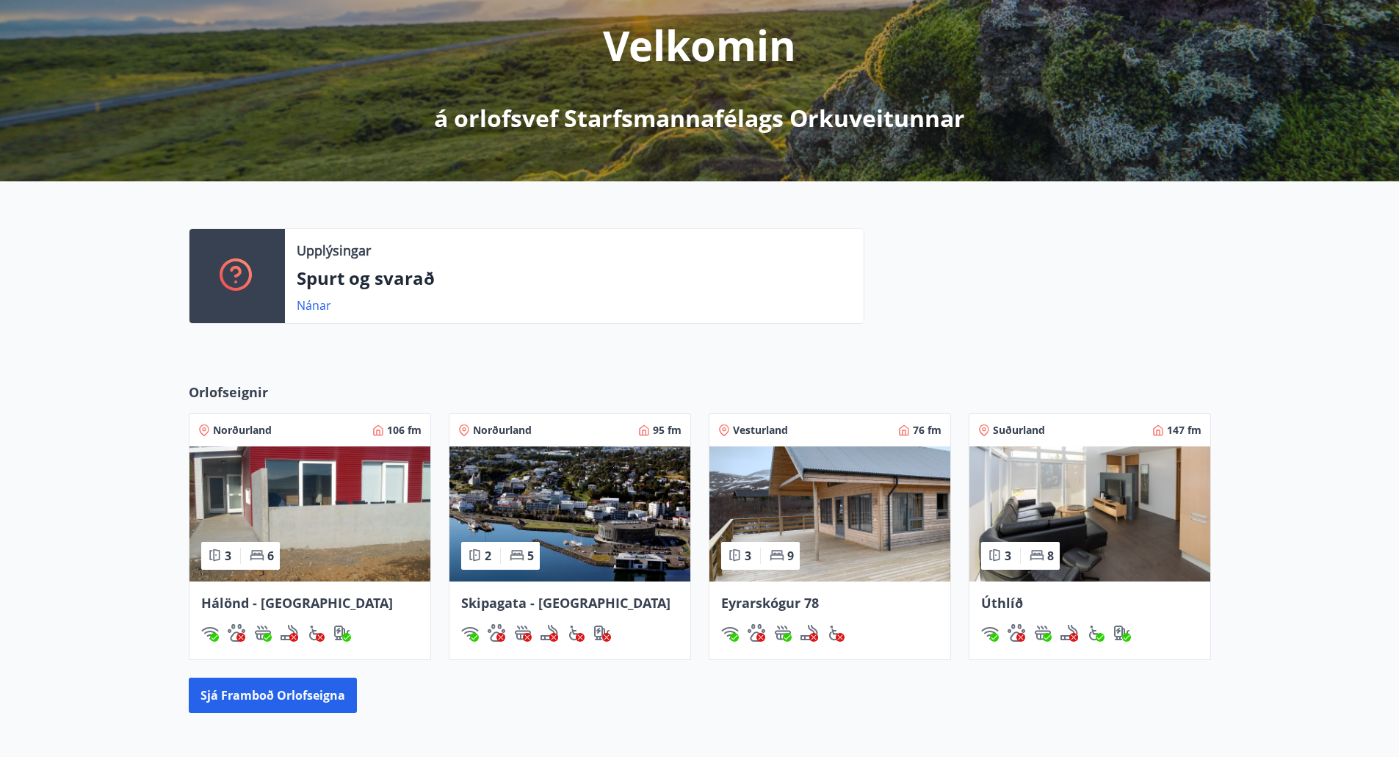
scroll to position [220, 0]
